Goal: Information Seeking & Learning: Learn about a topic

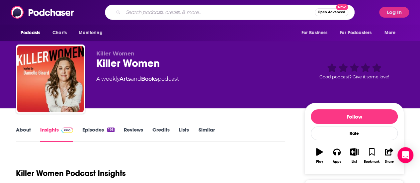
click at [186, 14] on input "Search podcasts, credits, & more..." at bounding box center [219, 12] width 192 height 11
type input "What to read next"
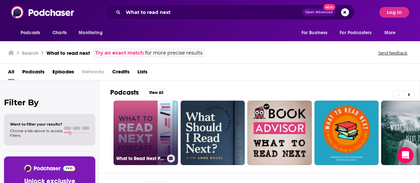
click at [135, 135] on link "What to Read Next Podcast l Book Recommendation Show" at bounding box center [146, 133] width 64 height 64
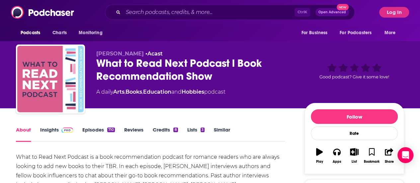
click at [46, 130] on link "Insights" at bounding box center [56, 134] width 33 height 15
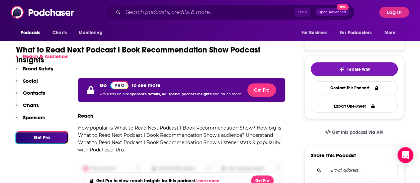
scroll to position [203, 0]
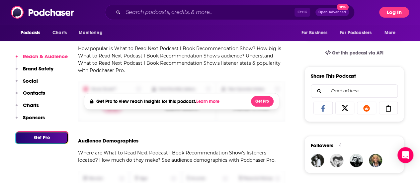
click at [409, 12] on button "Log In" at bounding box center [394, 12] width 30 height 11
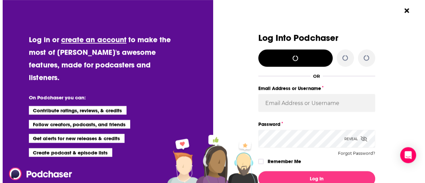
scroll to position [0, 0]
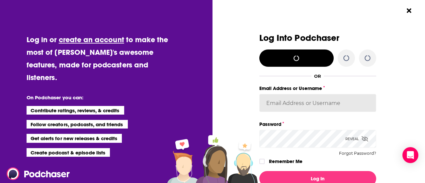
type input "[EMAIL_ADDRESS][PERSON_NAME][DOMAIN_NAME]"
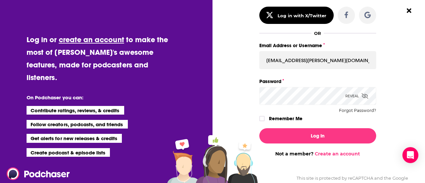
scroll to position [43, 0]
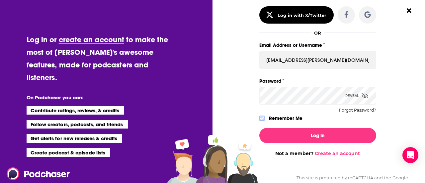
click at [260, 116] on icon "Dialog" at bounding box center [262, 118] width 4 height 4
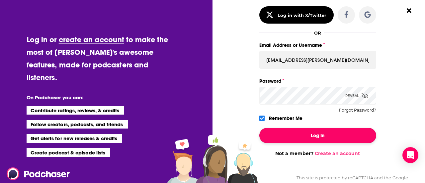
click at [316, 133] on button "Log In" at bounding box center [318, 135] width 117 height 15
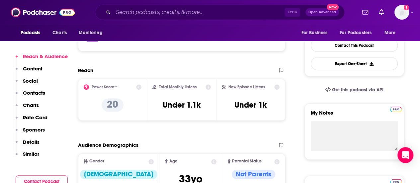
scroll to position [166, 0]
click at [130, 9] on input "Search podcasts, credits, & more..." at bounding box center [198, 12] width 171 height 11
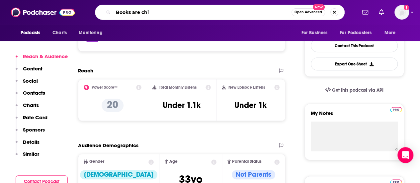
type input "Books are chic"
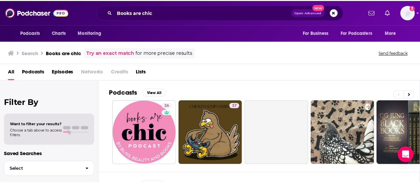
scroll to position [46, 0]
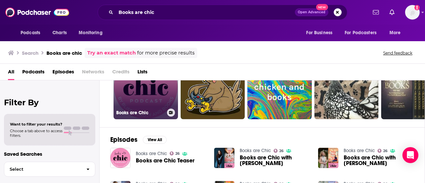
click at [142, 100] on link "26 Books are Chic" at bounding box center [146, 87] width 64 height 64
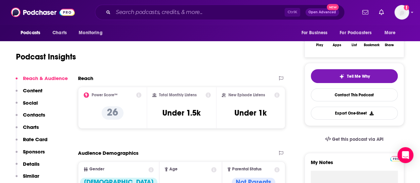
scroll to position [116, 0]
